Goal: Task Accomplishment & Management: Use online tool/utility

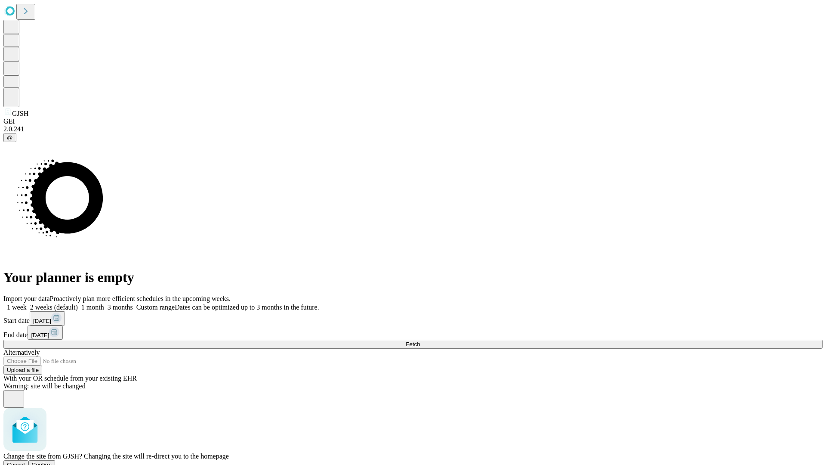
click at [52, 461] on span "Confirm" at bounding box center [42, 464] width 20 height 6
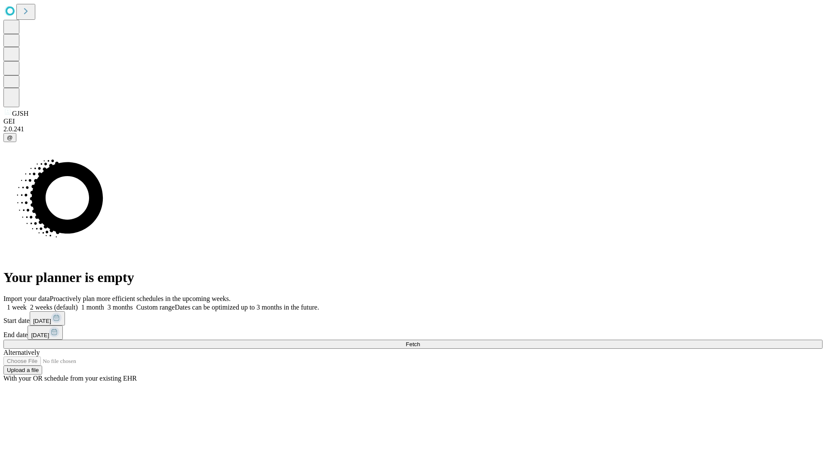
click at [27, 303] on label "1 week" at bounding box center [14, 306] width 23 height 7
click at [420, 341] on span "Fetch" at bounding box center [413, 344] width 14 height 6
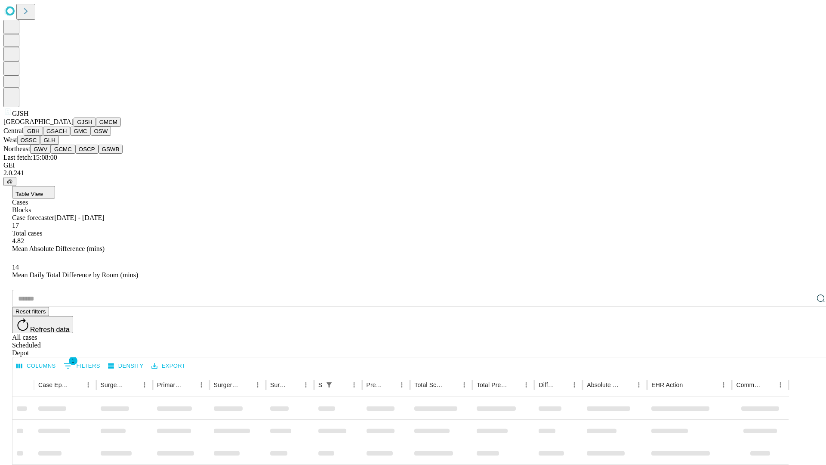
click at [96, 127] on button "GMCM" at bounding box center [108, 122] width 25 height 9
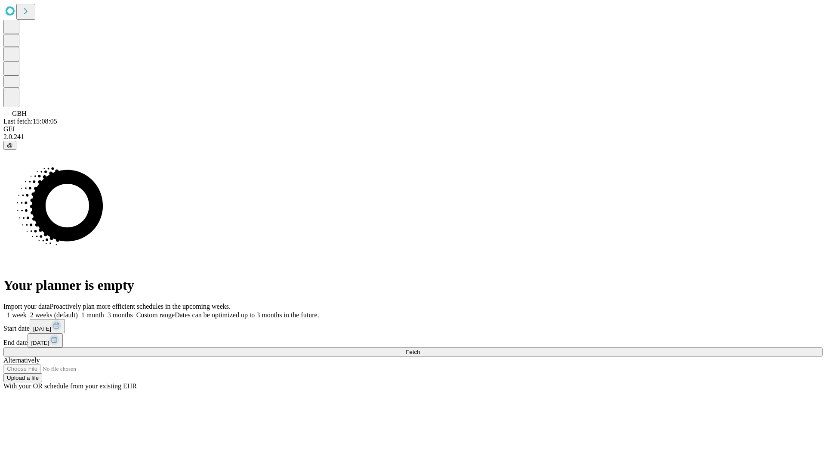
click at [27, 311] on label "1 week" at bounding box center [14, 314] width 23 height 7
click at [420, 349] on span "Fetch" at bounding box center [413, 352] width 14 height 6
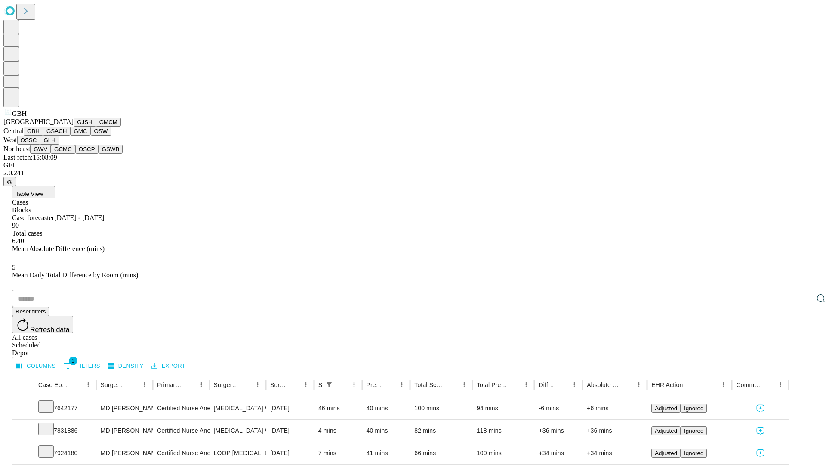
click at [67, 136] on button "GSACH" at bounding box center [56, 131] width 27 height 9
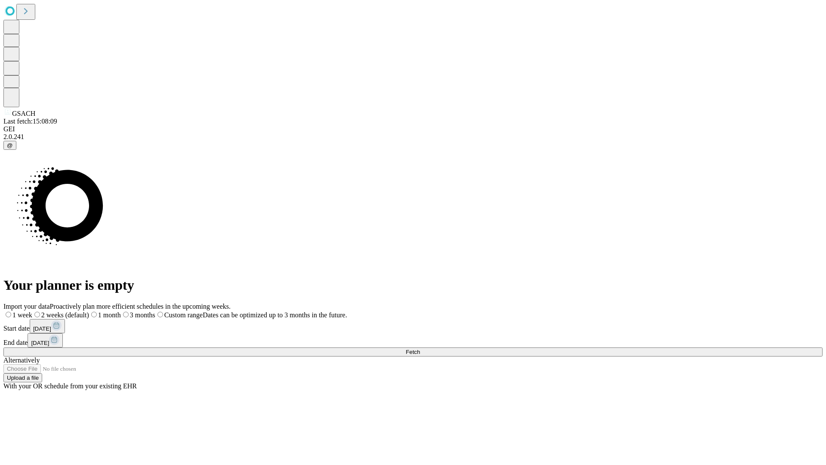
click at [32, 311] on label "1 week" at bounding box center [17, 314] width 29 height 7
click at [420, 349] on span "Fetch" at bounding box center [413, 352] width 14 height 6
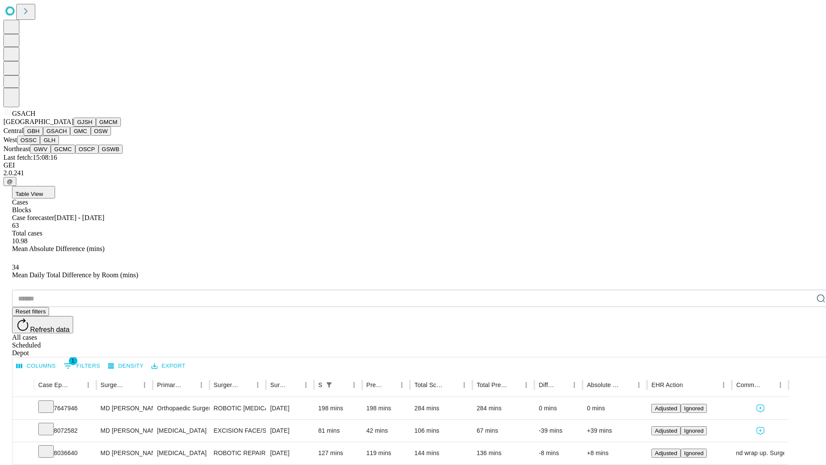
click at [70, 136] on button "GMC" at bounding box center [80, 131] width 20 height 9
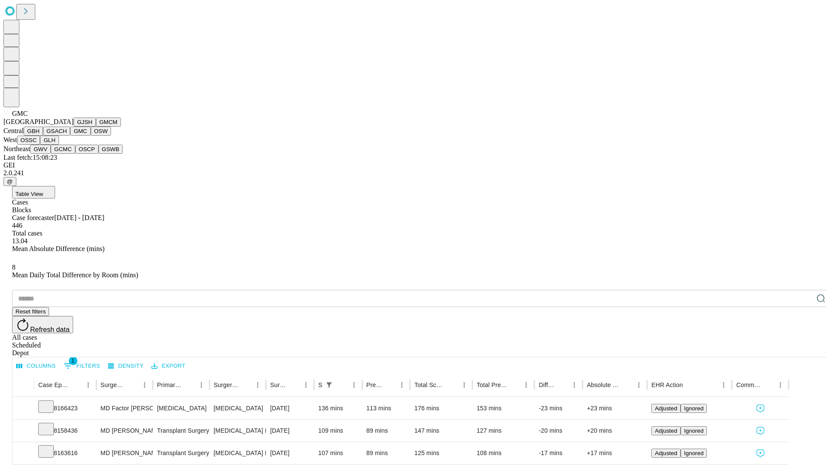
click at [91, 136] on button "OSW" at bounding box center [101, 131] width 21 height 9
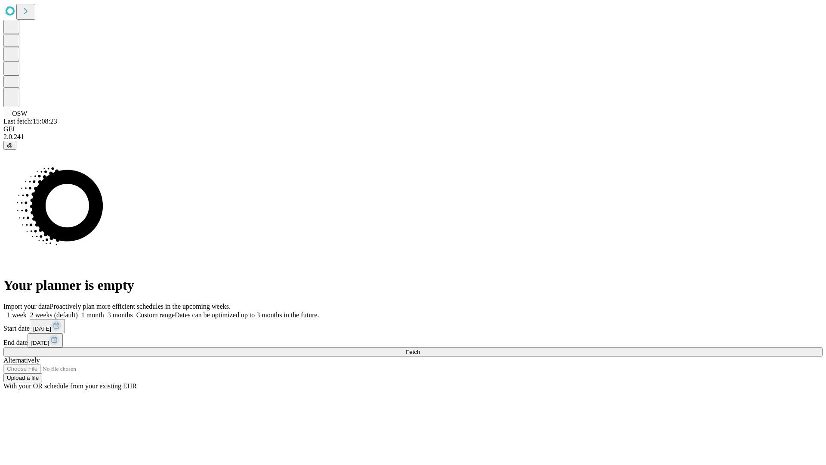
click at [27, 311] on label "1 week" at bounding box center [14, 314] width 23 height 7
click at [420, 349] on span "Fetch" at bounding box center [413, 352] width 14 height 6
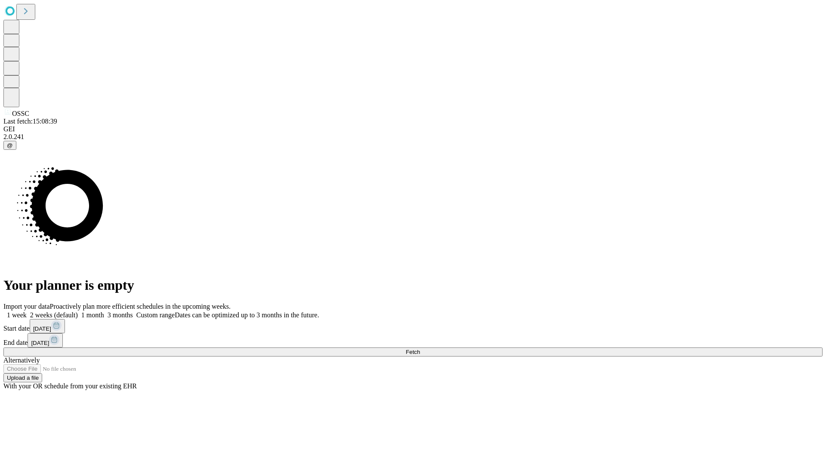
click at [27, 311] on label "1 week" at bounding box center [14, 314] width 23 height 7
click at [420, 349] on span "Fetch" at bounding box center [413, 352] width 14 height 6
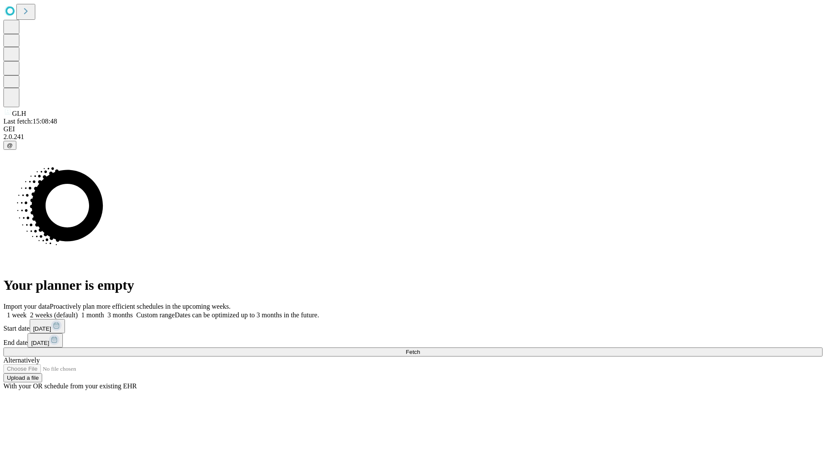
click at [27, 311] on label "1 week" at bounding box center [14, 314] width 23 height 7
click at [420, 349] on span "Fetch" at bounding box center [413, 352] width 14 height 6
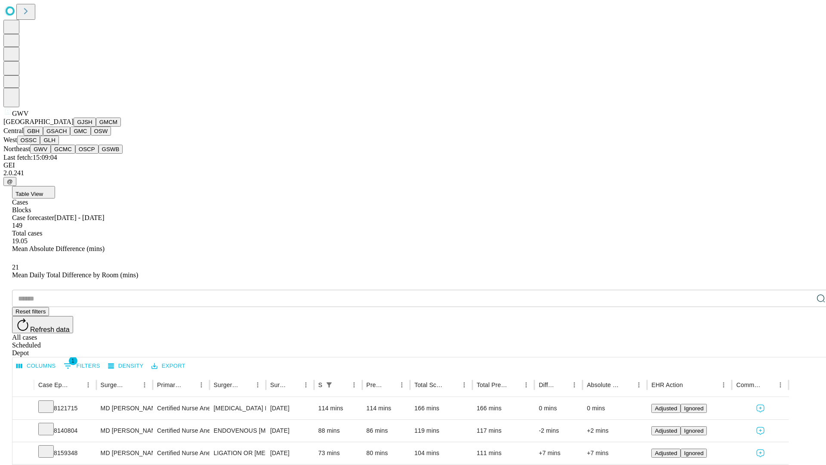
click at [67, 154] on button "GCMC" at bounding box center [63, 149] width 25 height 9
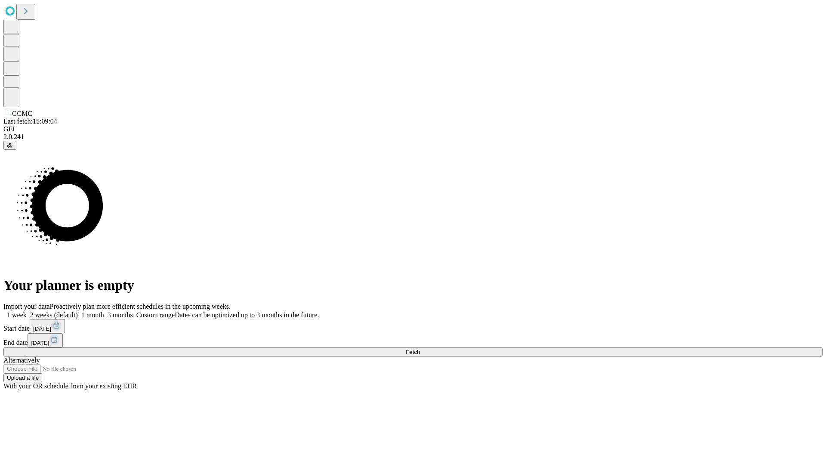
click at [27, 311] on label "1 week" at bounding box center [14, 314] width 23 height 7
click at [420, 349] on span "Fetch" at bounding box center [413, 352] width 14 height 6
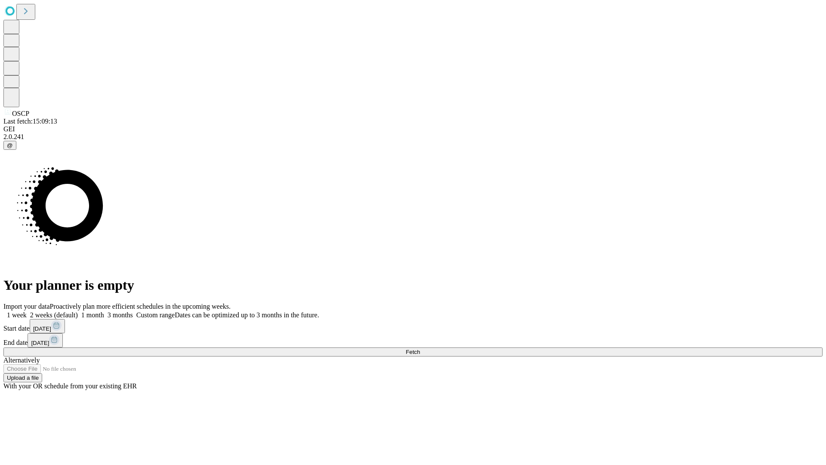
click at [27, 311] on label "1 week" at bounding box center [14, 314] width 23 height 7
click at [420, 349] on span "Fetch" at bounding box center [413, 352] width 14 height 6
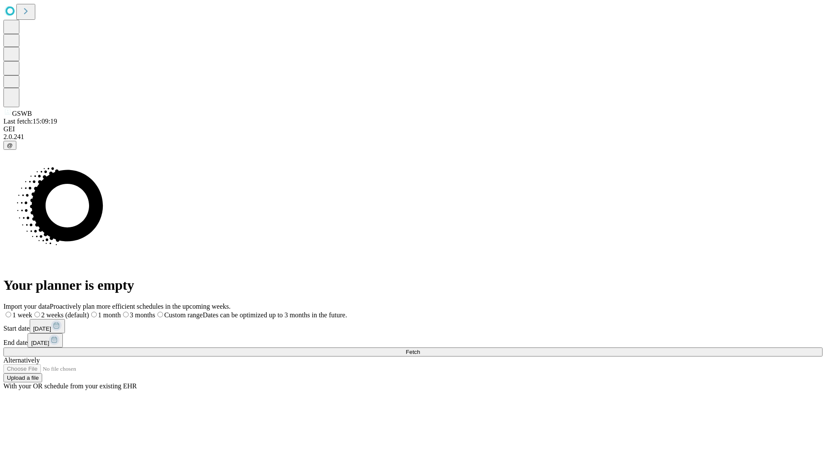
click at [32, 311] on label "1 week" at bounding box center [17, 314] width 29 height 7
click at [420, 349] on span "Fetch" at bounding box center [413, 352] width 14 height 6
